Goal: Register for event/course

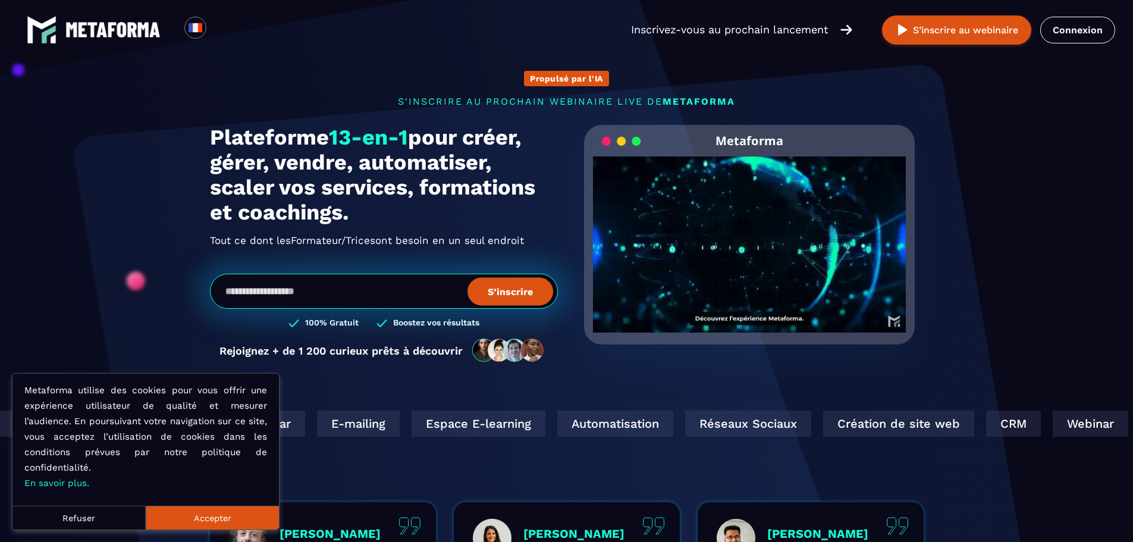
click at [246, 517] on button "Accepter" at bounding box center [212, 518] width 133 height 24
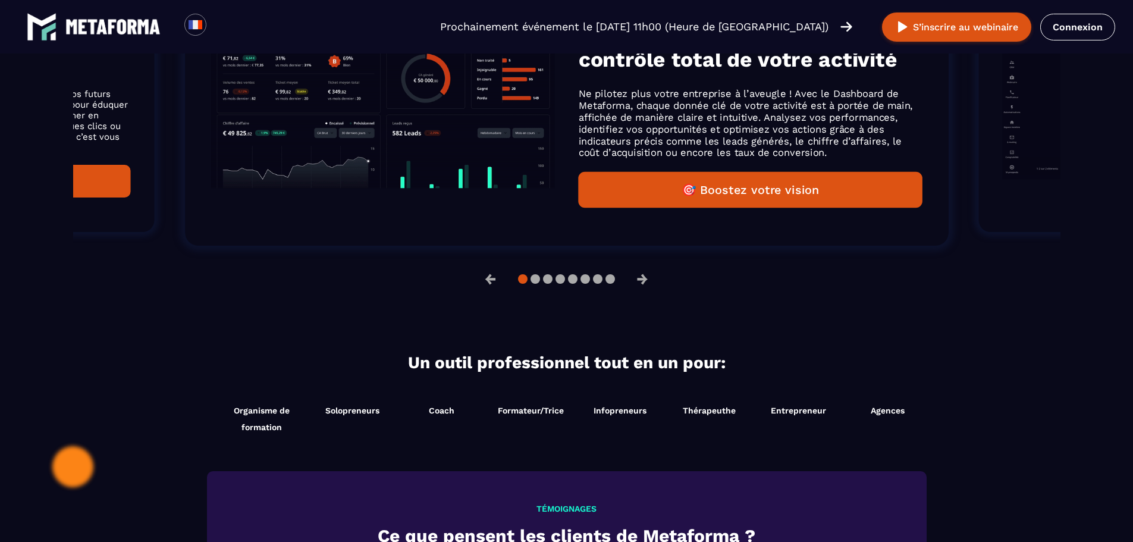
scroll to position [876, 0]
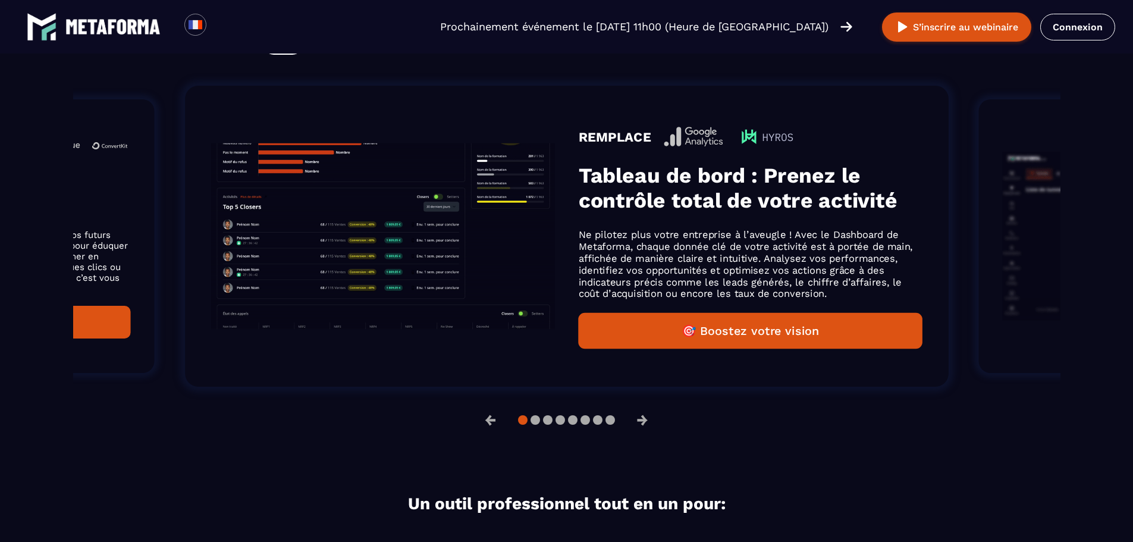
scroll to position [751, 0]
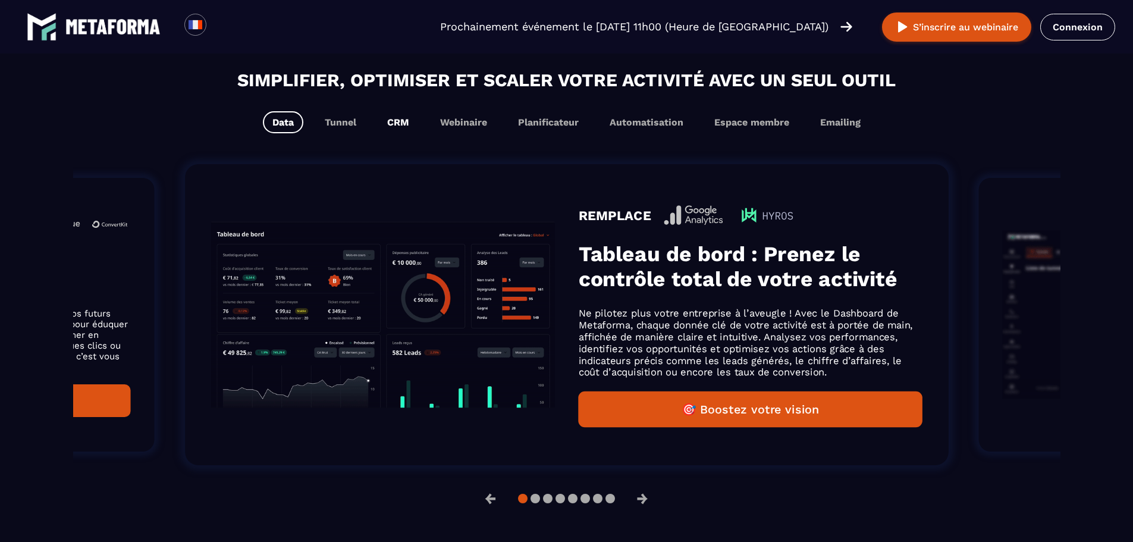
click at [403, 103] on div "Simplifier, optimiser et scaler votre activité avec un seul outil Data Tunnel C…" at bounding box center [566, 100] width 987 height 67
click at [403, 124] on button "CRM" at bounding box center [398, 122] width 41 height 22
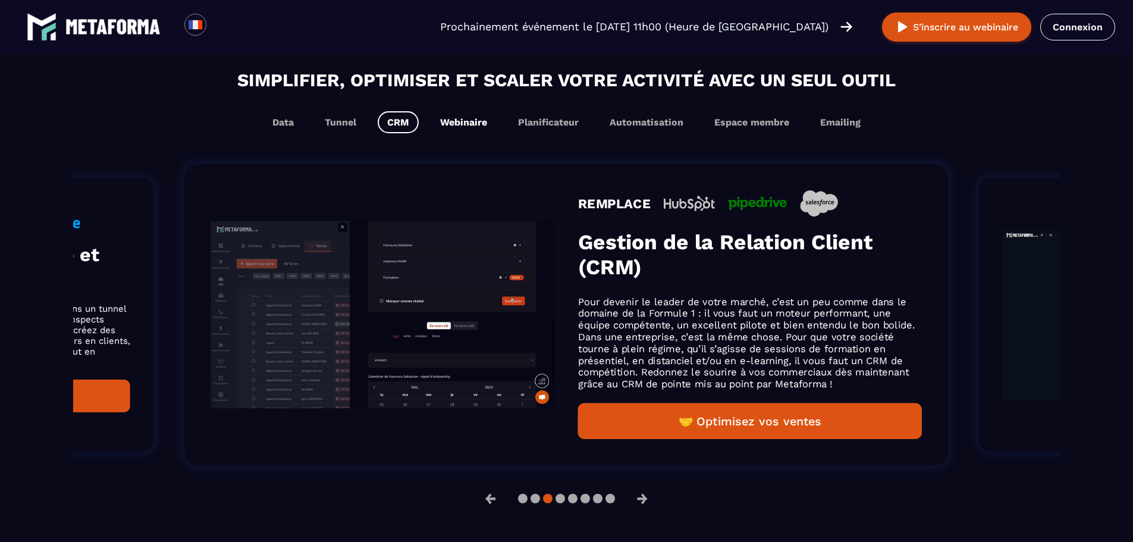
click at [451, 123] on button "Webinaire" at bounding box center [464, 122] width 66 height 22
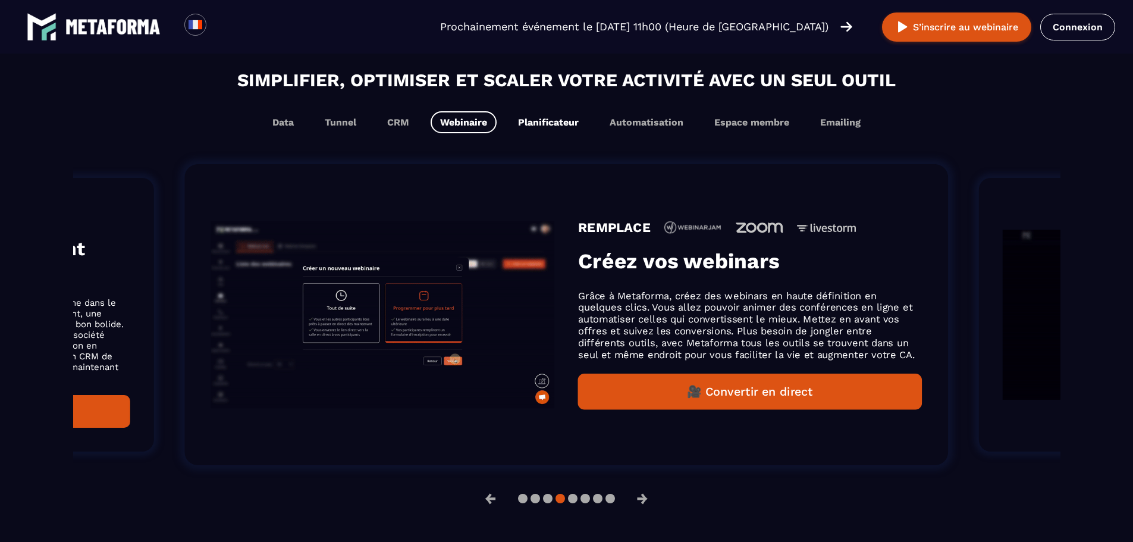
click at [516, 128] on button "Planificateur" at bounding box center [549, 122] width 80 height 22
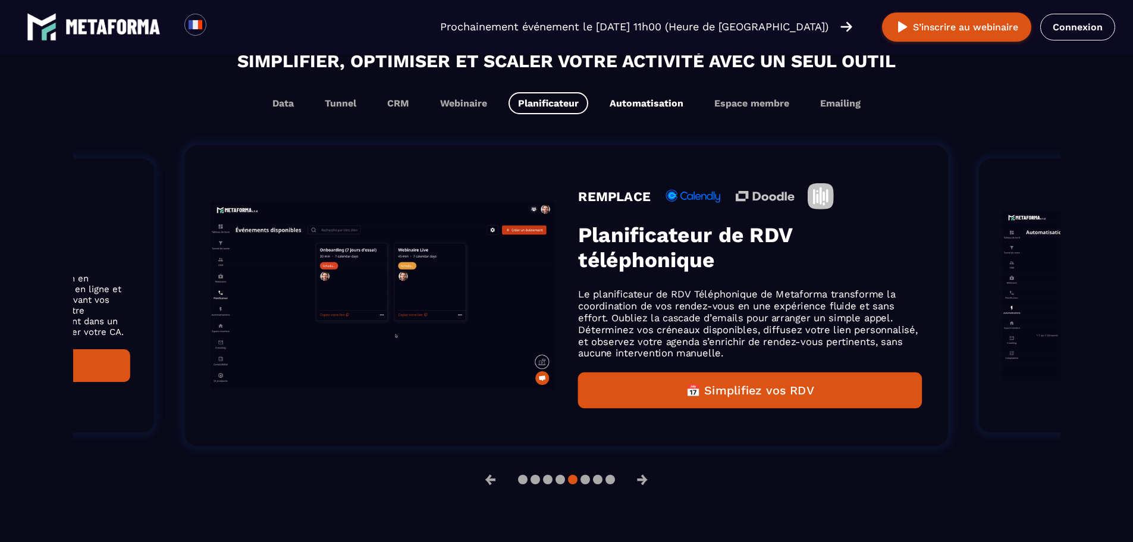
scroll to position [732, 0]
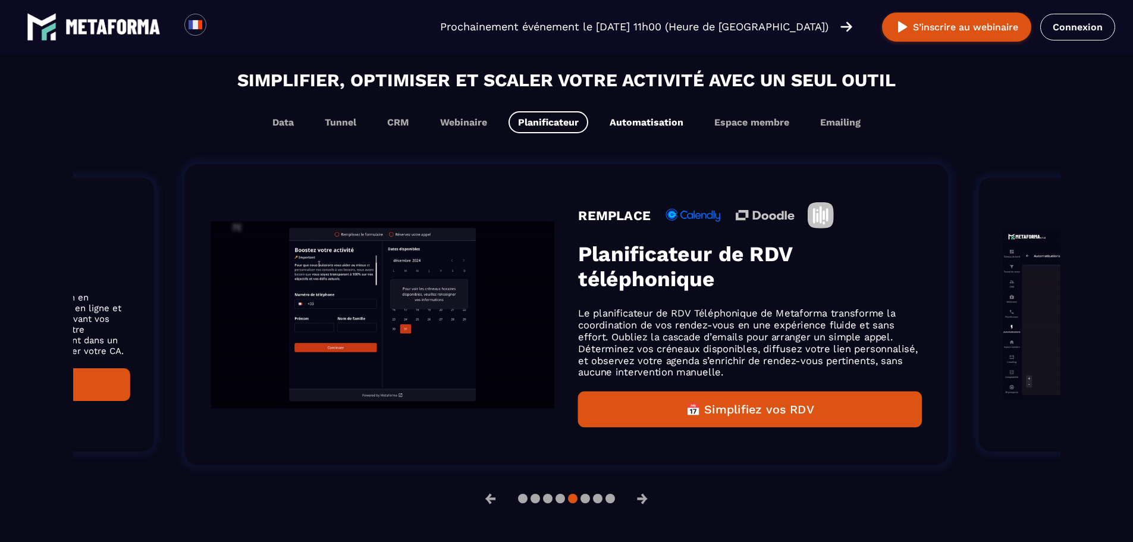
click at [644, 121] on button "Automatisation" at bounding box center [646, 122] width 93 height 22
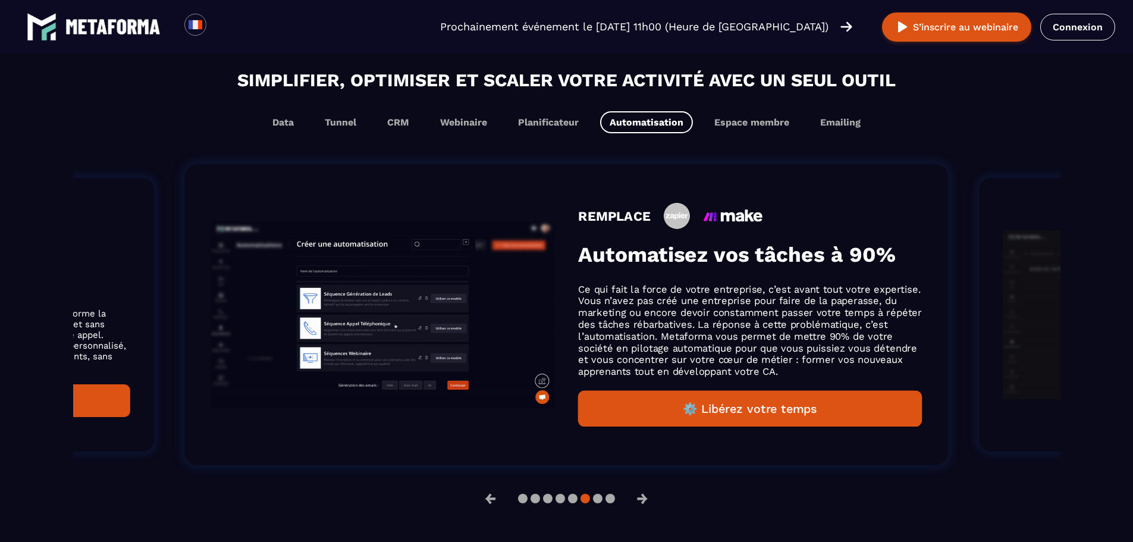
click at [687, 401] on button "⚙️ Libérez votre temps" at bounding box center [750, 409] width 344 height 36
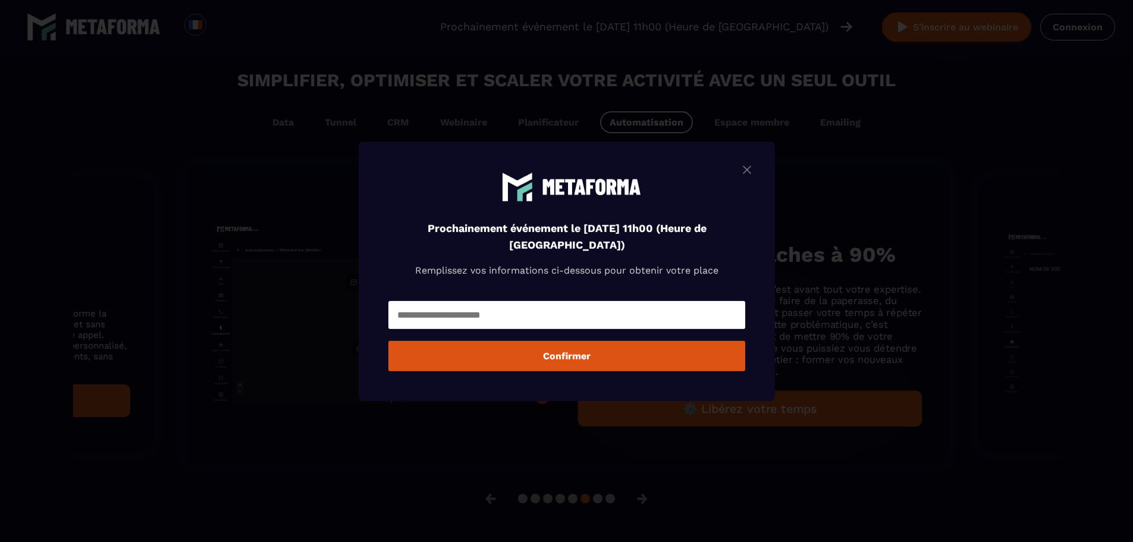
click at [754, 175] on img "Modal window" at bounding box center [747, 169] width 14 height 15
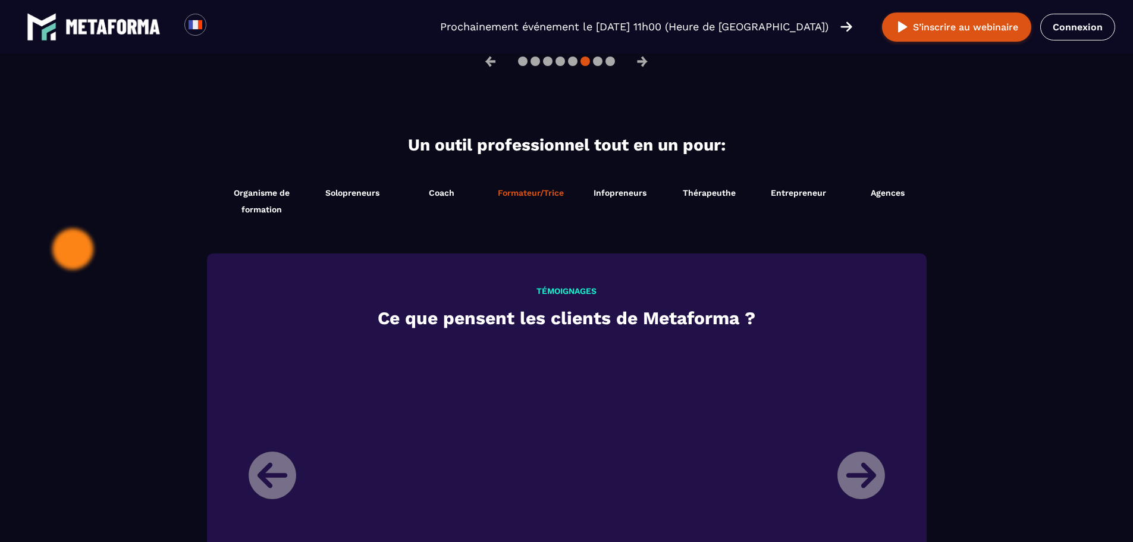
scroll to position [1149, 0]
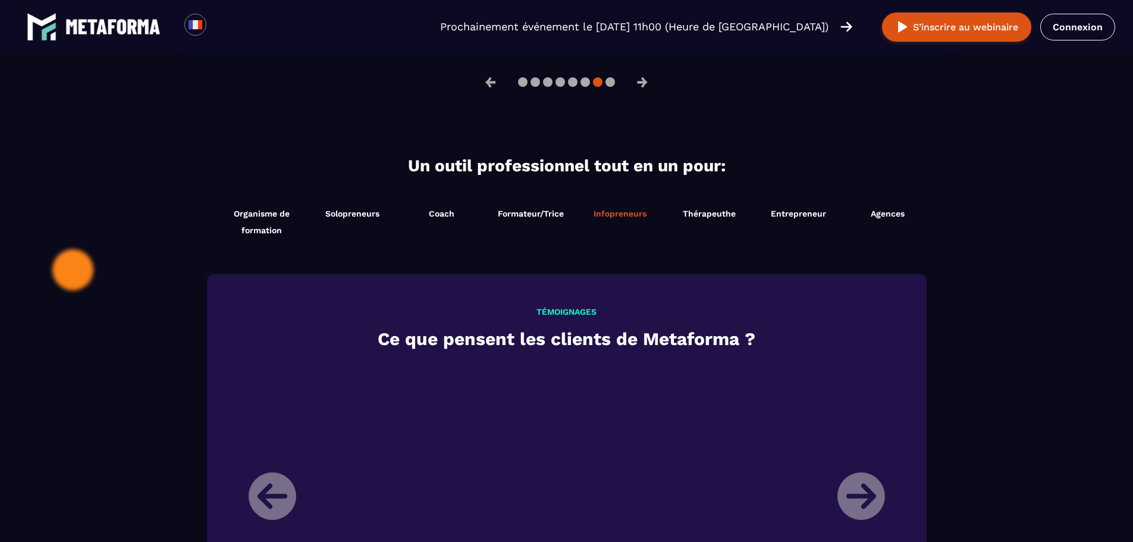
click at [599, 215] on span "Infopreneurs" at bounding box center [620, 214] width 53 height 10
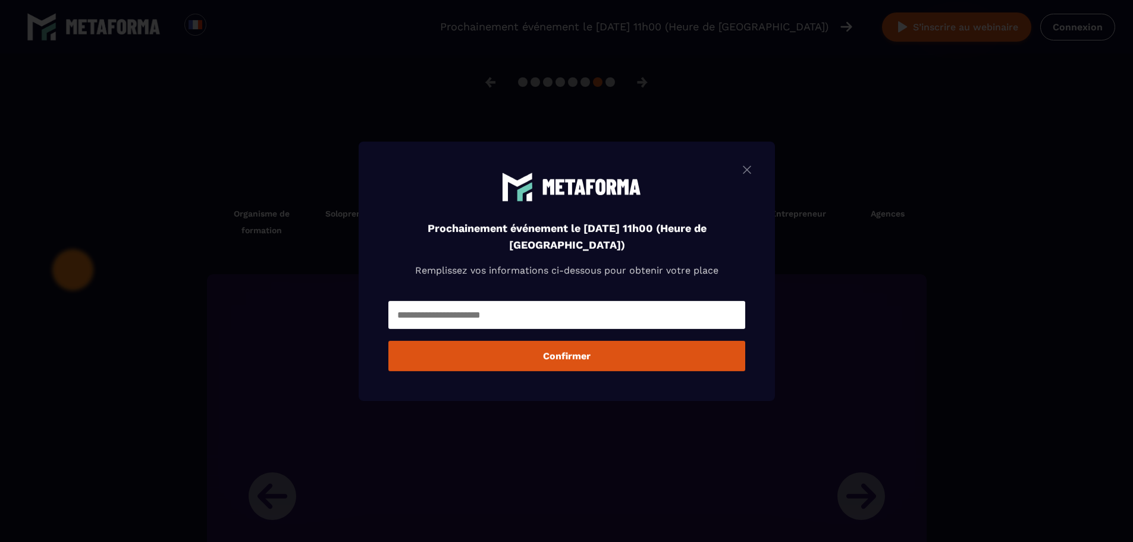
click at [732, 174] on div "Prochainement événement le [DATE] 11h00 (Heure de [GEOGRAPHIC_DATA]) Remplissez…" at bounding box center [566, 234] width 357 height 127
click at [746, 172] on img "Modal window" at bounding box center [747, 169] width 14 height 15
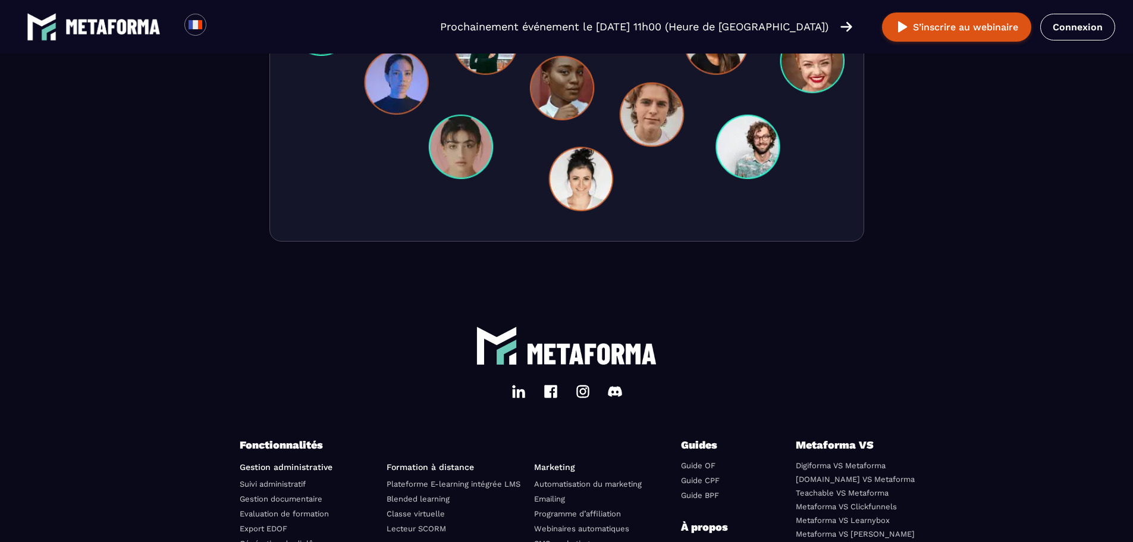
scroll to position [4089, 0]
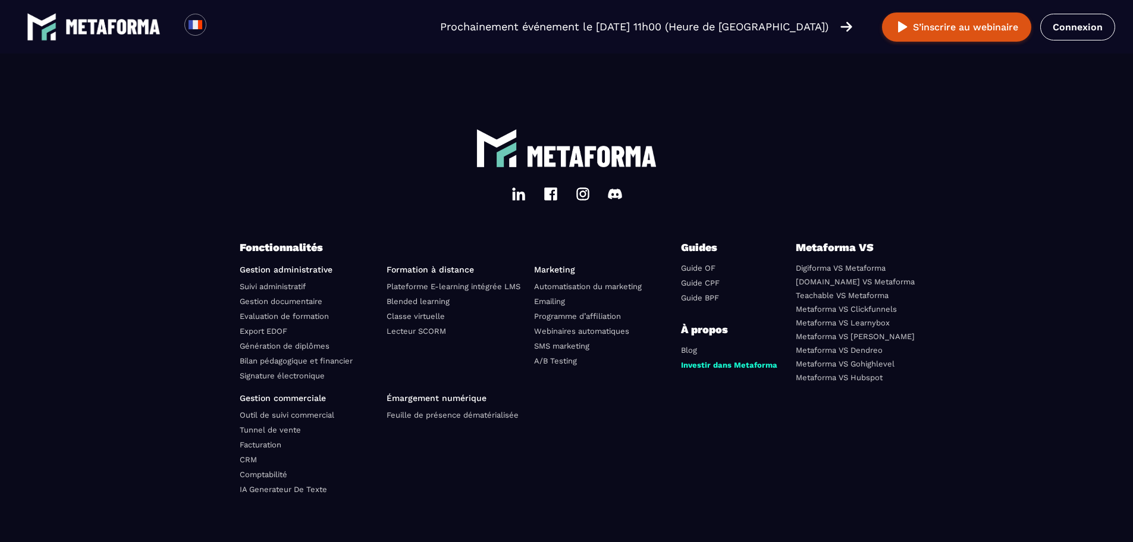
click at [287, 434] on link "Tunnel de vente" at bounding box center [270, 429] width 61 height 9
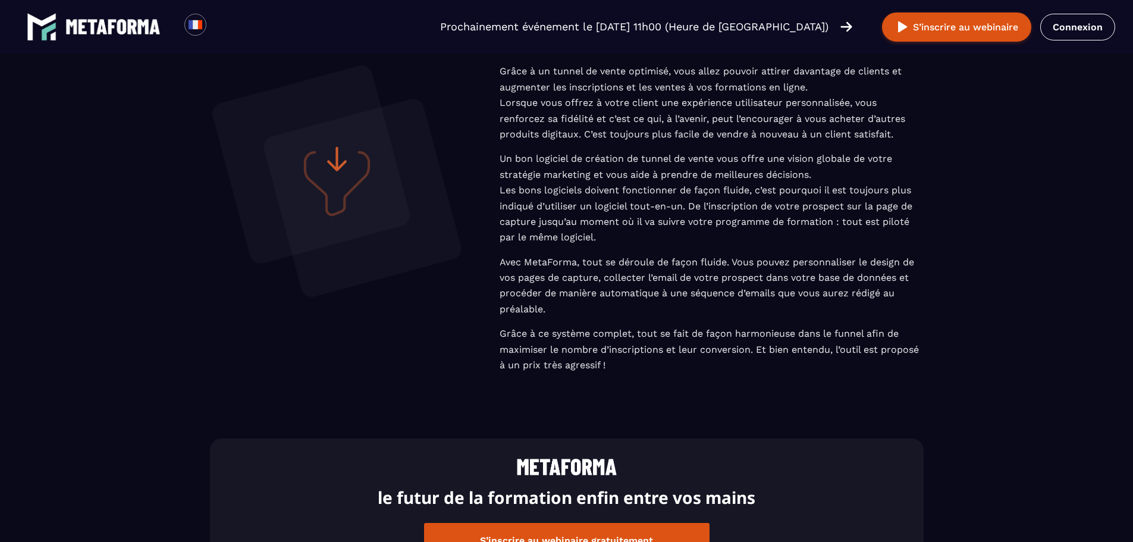
scroll to position [2313, 0]
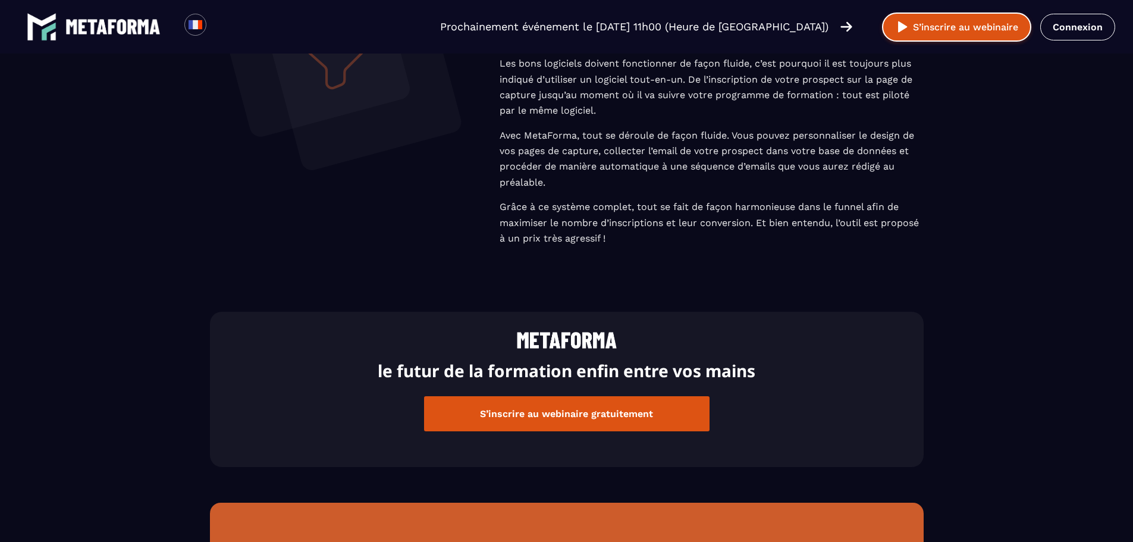
click at [997, 25] on button "S’inscrire au webinaire" at bounding box center [956, 26] width 149 height 29
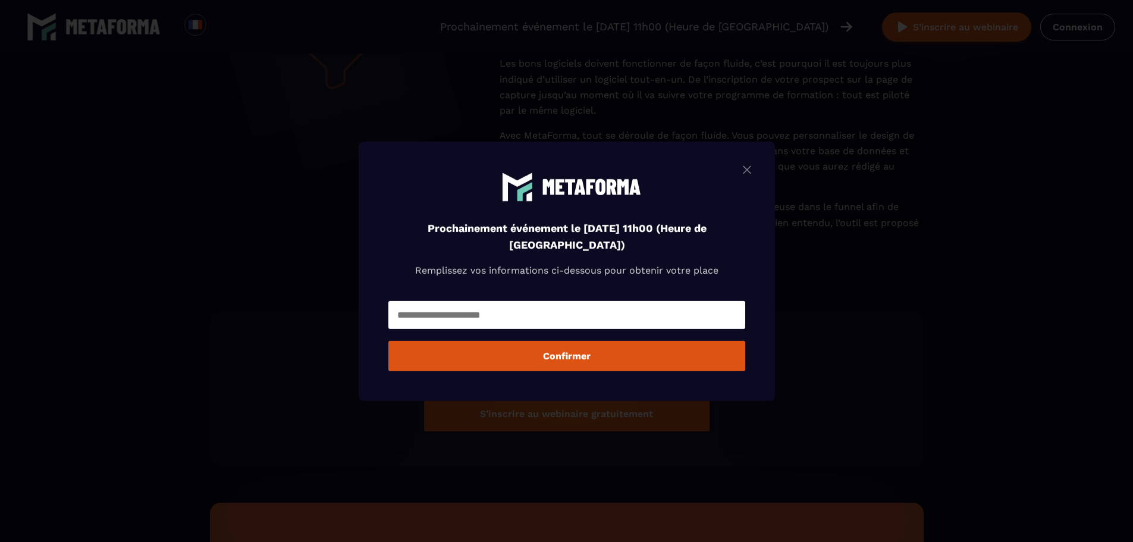
click at [621, 293] on div "Prochainement événement le [DATE] 11h00 (Heure de [GEOGRAPHIC_DATA]) Remplissez…" at bounding box center [566, 234] width 357 height 127
click at [608, 304] on input "Modal window" at bounding box center [566, 315] width 357 height 28
type input "**********"
click at [570, 355] on button "Confirmer" at bounding box center [566, 356] width 357 height 30
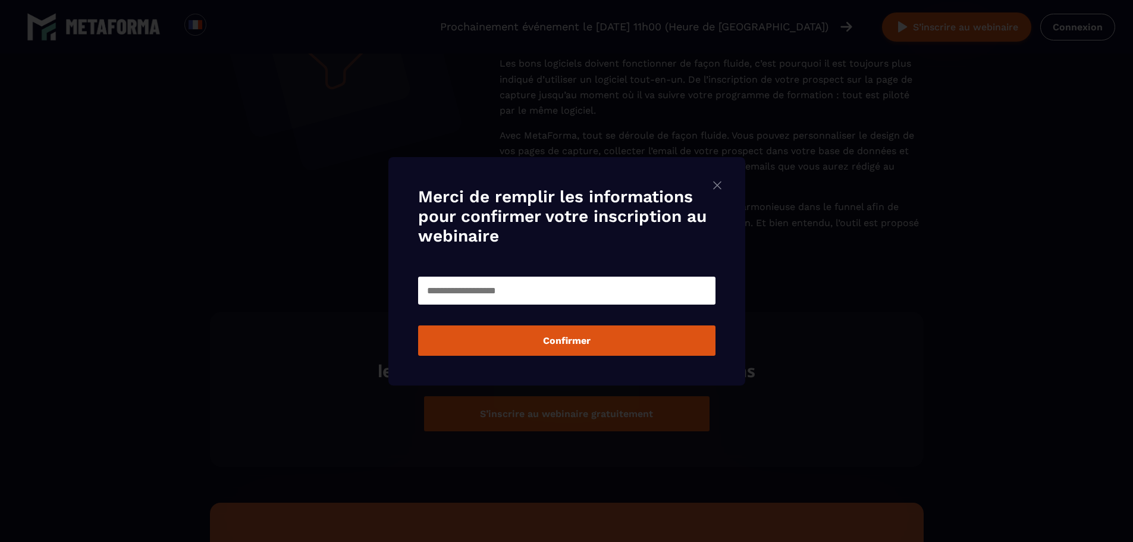
click at [584, 299] on input "Modal window" at bounding box center [566, 291] width 297 height 28
type input "******"
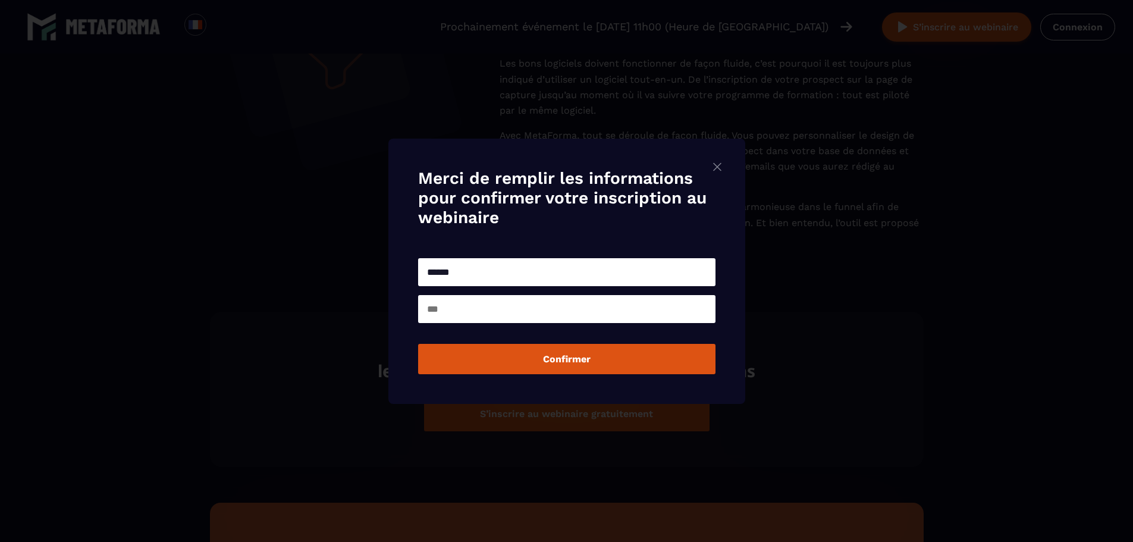
click at [546, 329] on form "****** 🇫🇷 +33 Loading... Vos données sont utilisées pour vous inscrire à la lis…" at bounding box center [566, 314] width 297 height 119
click at [546, 321] on input "Modal window" at bounding box center [566, 309] width 297 height 28
type input "****"
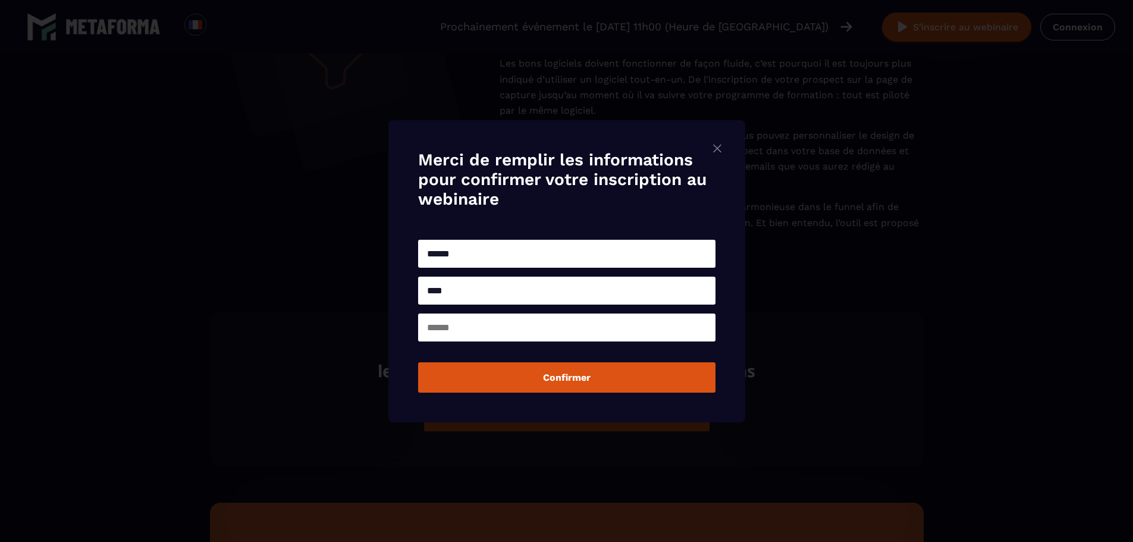
click at [514, 347] on form "****** **** 🇫🇷 +33 Loading... Vos données sont utilisées pour vous inscrire à l…" at bounding box center [566, 315] width 297 height 156
click at [514, 344] on div "Modal window" at bounding box center [566, 327] width 297 height 34
click at [510, 321] on input "Modal window" at bounding box center [566, 327] width 297 height 28
type input "****"
